Goal: Task Accomplishment & Management: Use online tool/utility

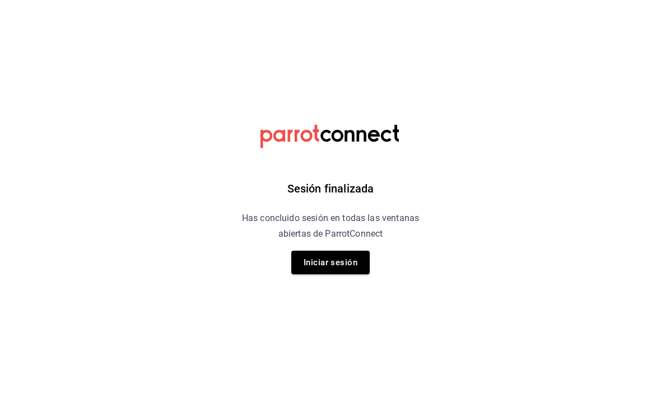
click at [346, 262] on button "Iniciar sesión" at bounding box center [330, 263] width 78 height 24
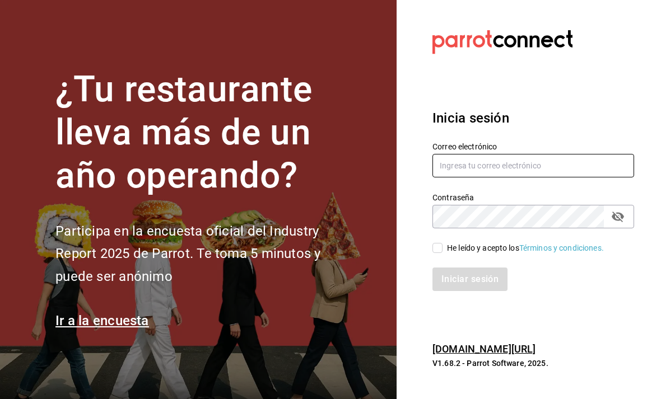
click at [504, 177] on input "text" at bounding box center [533, 166] width 202 height 24
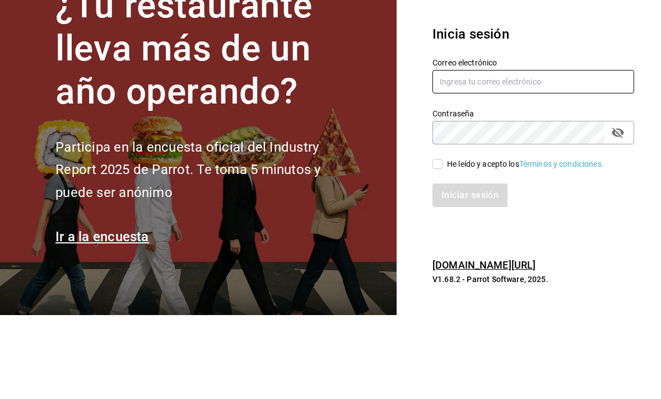
type input "[EMAIL_ADDRESS][DOMAIN_NAME]"
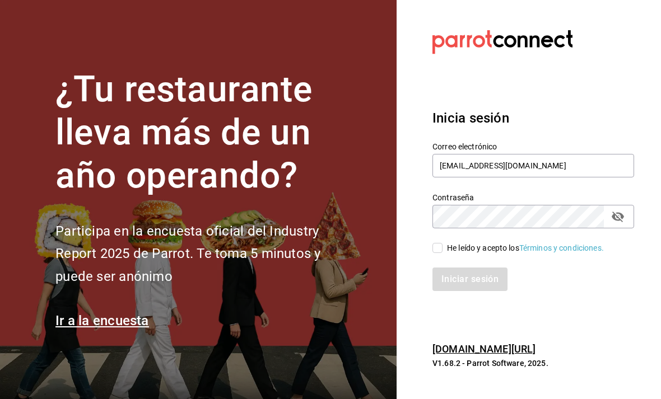
click at [435, 243] on input "He leído y acepto los Términos y condiciones." at bounding box center [437, 248] width 10 height 10
checkbox input "true"
click at [495, 268] on button "Iniciar sesión" at bounding box center [470, 280] width 76 height 24
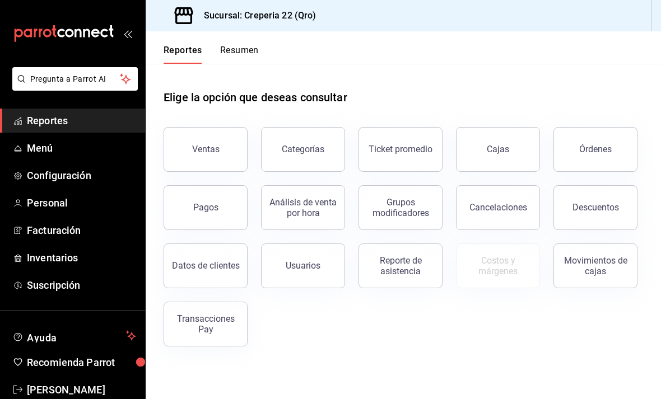
click at [400, 266] on div "Reporte de asistencia" at bounding box center [400, 265] width 69 height 21
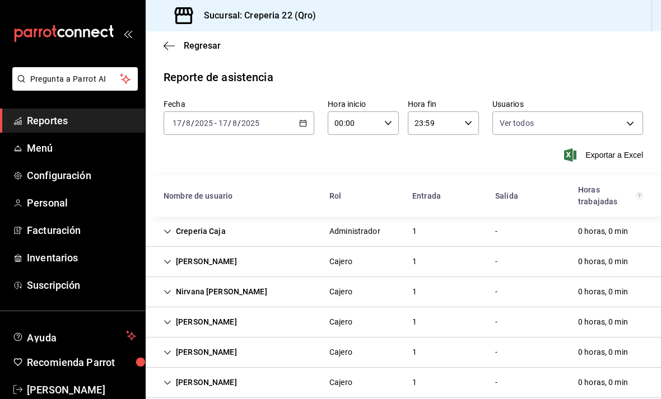
click at [296, 122] on div "2025-08-17 17 / 8 / 2025 - 2025-08-17 17 / 8 / 2025" at bounding box center [238, 123] width 151 height 24
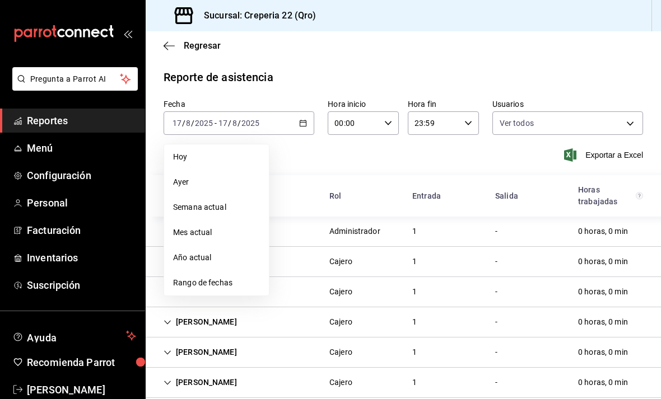
click at [242, 280] on span "Rango de fechas" at bounding box center [216, 283] width 87 height 12
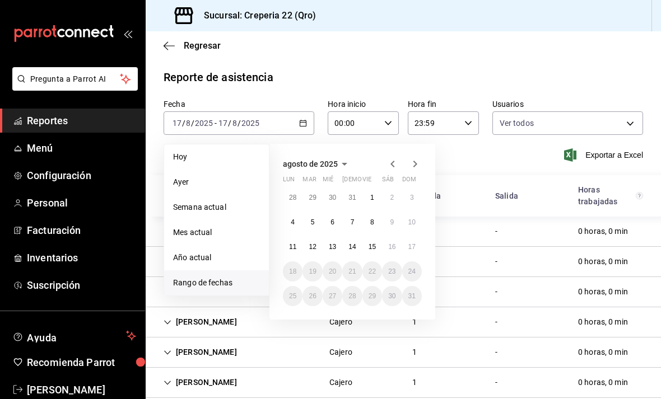
click at [298, 243] on button "11" at bounding box center [293, 247] width 20 height 20
click at [411, 247] on abbr "17" at bounding box center [411, 247] width 7 height 8
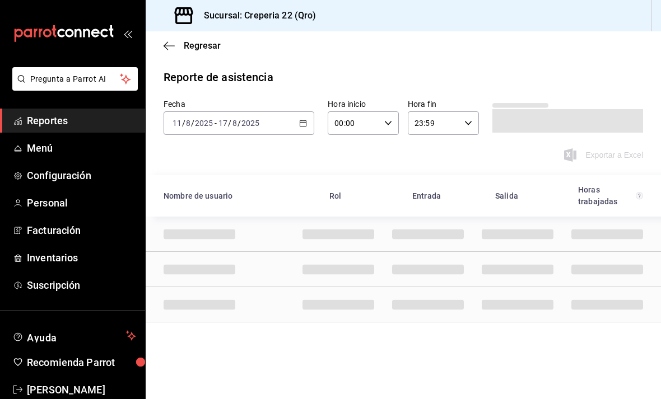
click at [130, 32] on icon "open_drawer_menu" at bounding box center [130, 34] width 5 height 8
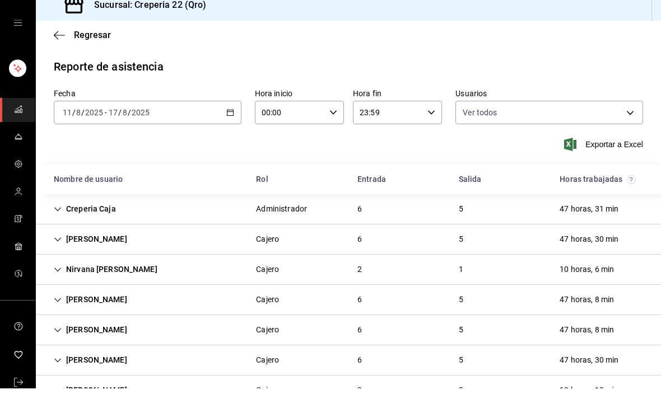
scroll to position [1, 0]
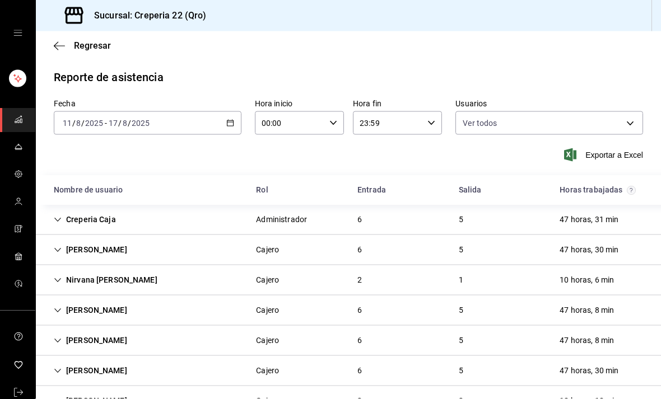
click at [593, 217] on div "47 horas, 31 min" at bounding box center [588, 219] width 77 height 21
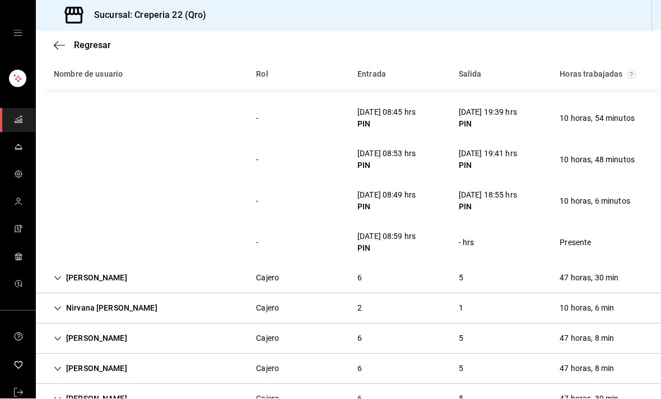
scroll to position [222, 0]
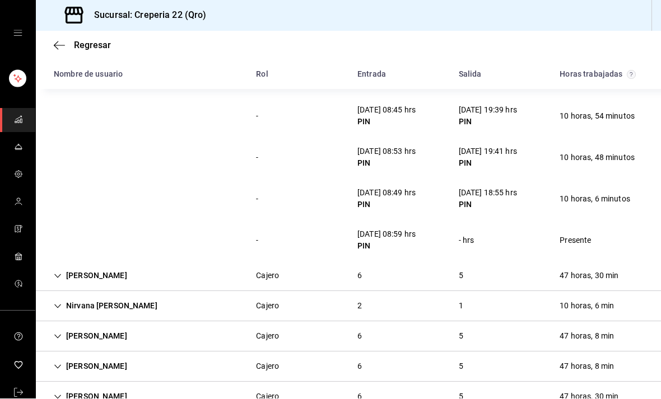
click at [597, 273] on div "47 horas, 30 min" at bounding box center [588, 276] width 77 height 21
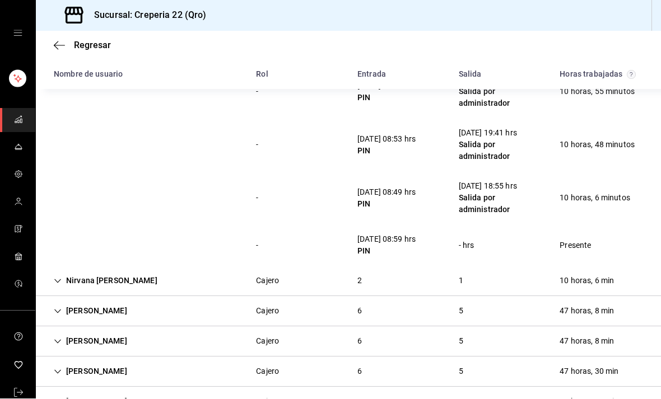
scroll to position [553, 0]
click at [594, 313] on div "47 horas, 8 min" at bounding box center [586, 312] width 72 height 21
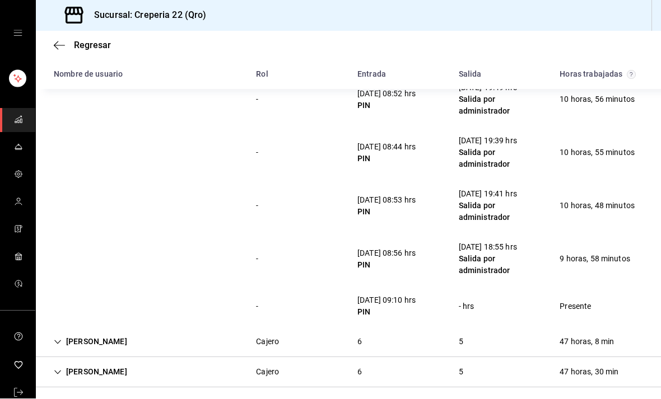
click at [586, 341] on div "47 horas, 8 min" at bounding box center [586, 342] width 72 height 21
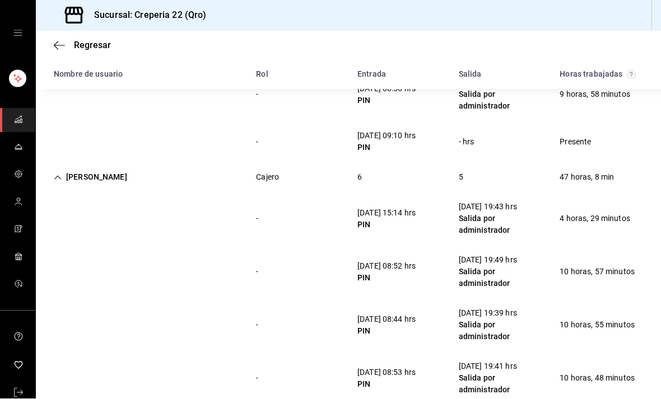
scroll to position [1026, 0]
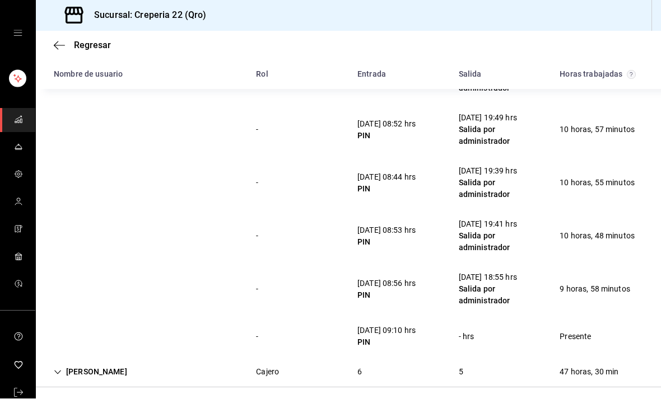
click at [598, 365] on div "47 horas, 30 min" at bounding box center [588, 372] width 77 height 21
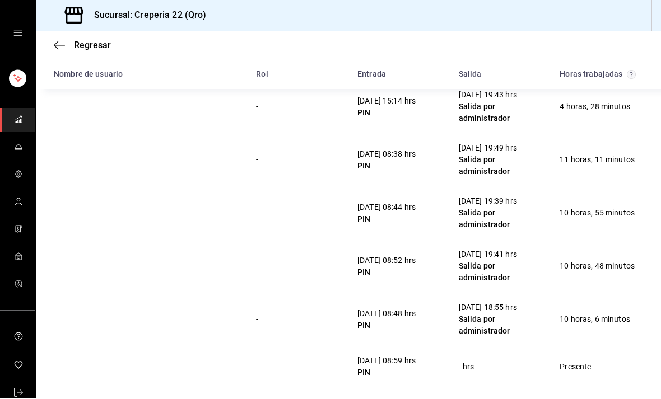
click at [582, 396] on div "18 horas, 18 min" at bounding box center [588, 402] width 77 height 21
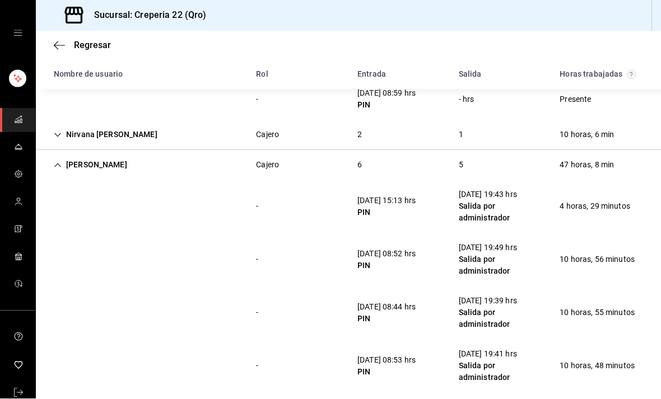
scroll to position [699, 0]
click at [600, 138] on div "10 horas, 6 min" at bounding box center [586, 135] width 72 height 21
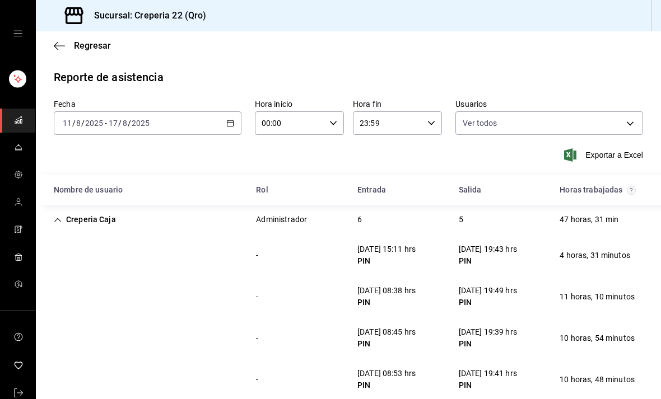
scroll to position [-1, 0]
click at [466, 1] on div "Sucursal: Creperia 22 (Qro)" at bounding box center [348, 15] width 625 height 31
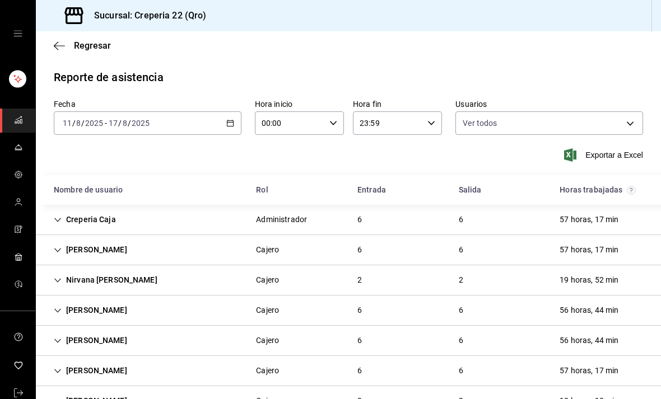
click at [601, 254] on div "57 horas, 17 min" at bounding box center [588, 250] width 77 height 21
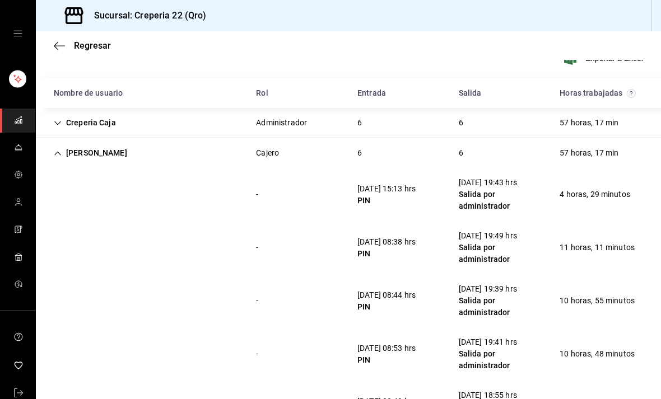
scroll to position [96, 0]
click at [611, 151] on div "57 horas, 17 min" at bounding box center [588, 153] width 77 height 21
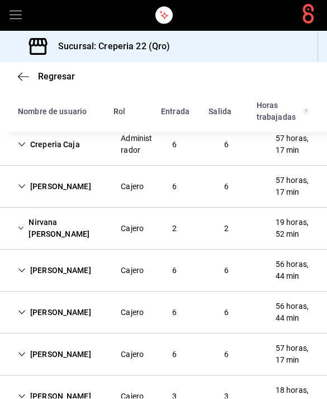
scroll to position [37, 0]
